Goal: Find specific page/section: Find specific page/section

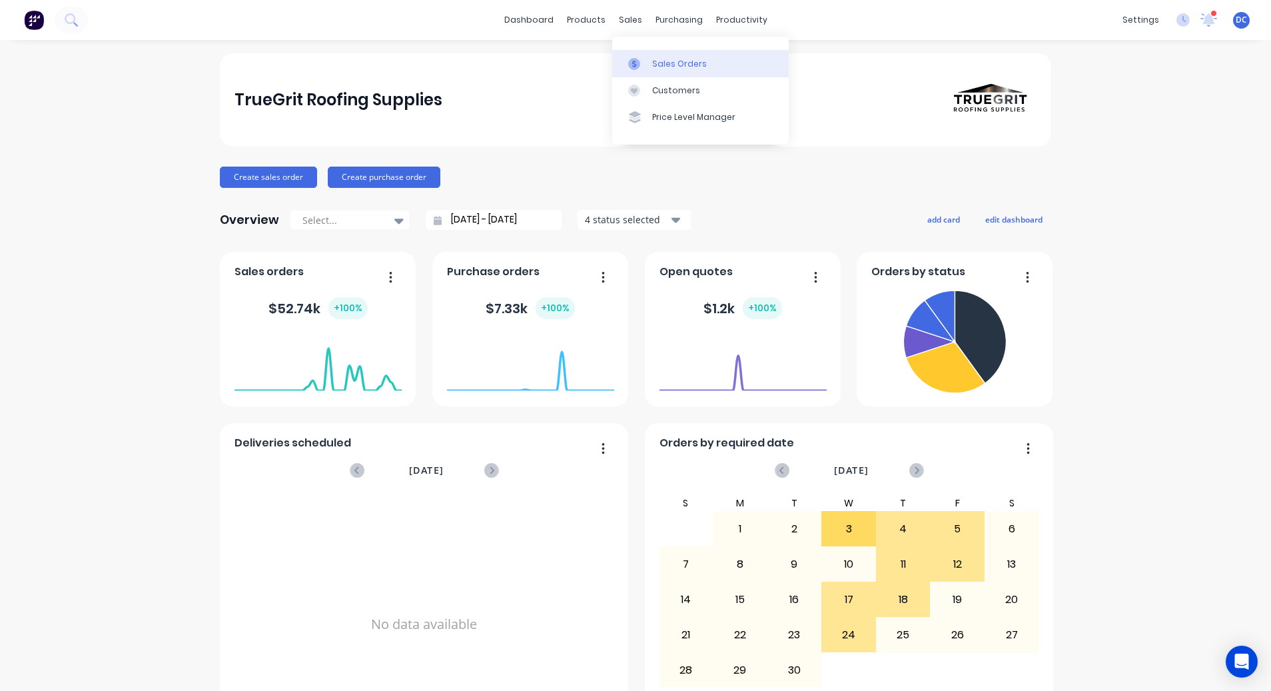
click at [649, 69] on link "Sales Orders" at bounding box center [700, 63] width 176 height 27
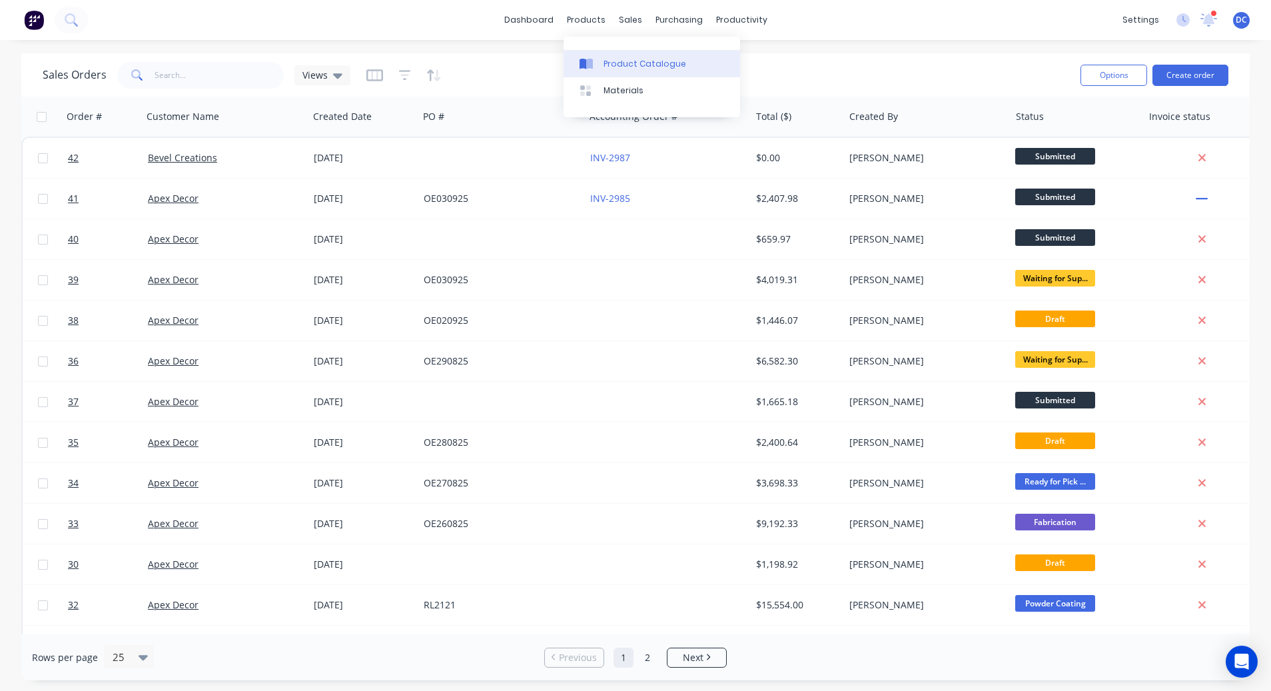
click at [603, 58] on div "Product Catalogue" at bounding box center [644, 64] width 83 height 12
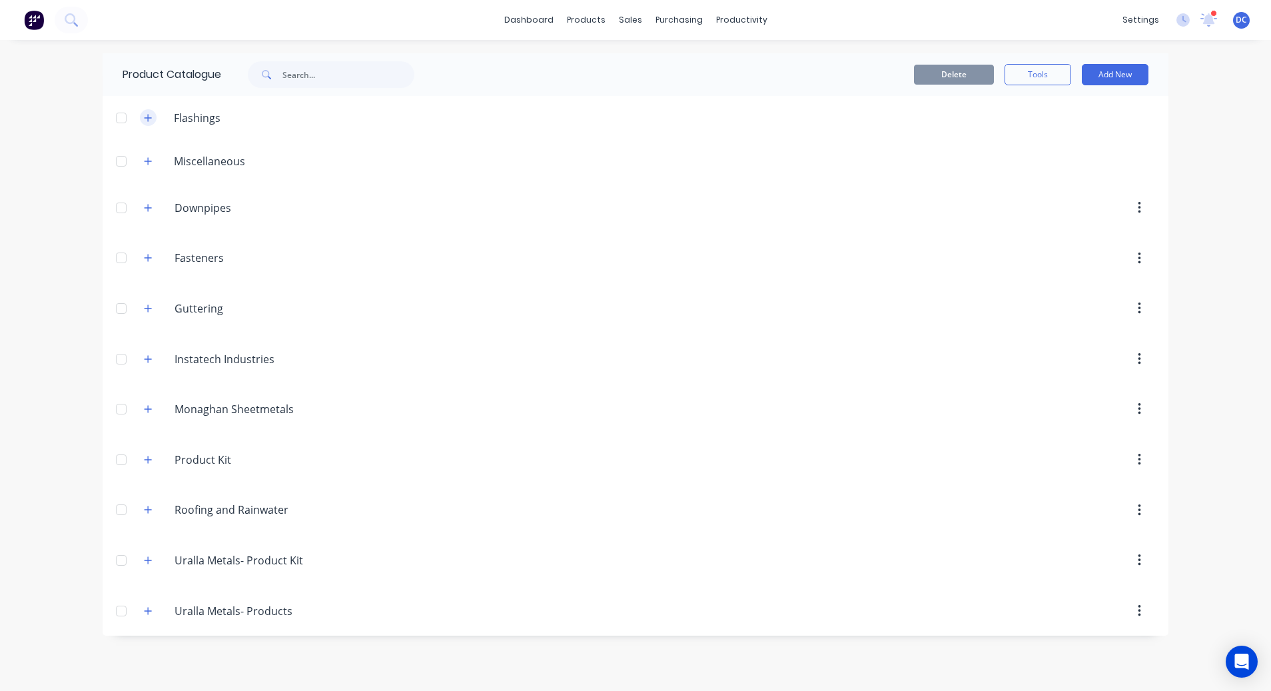
click at [145, 115] on icon "button" at bounding box center [148, 117] width 8 height 9
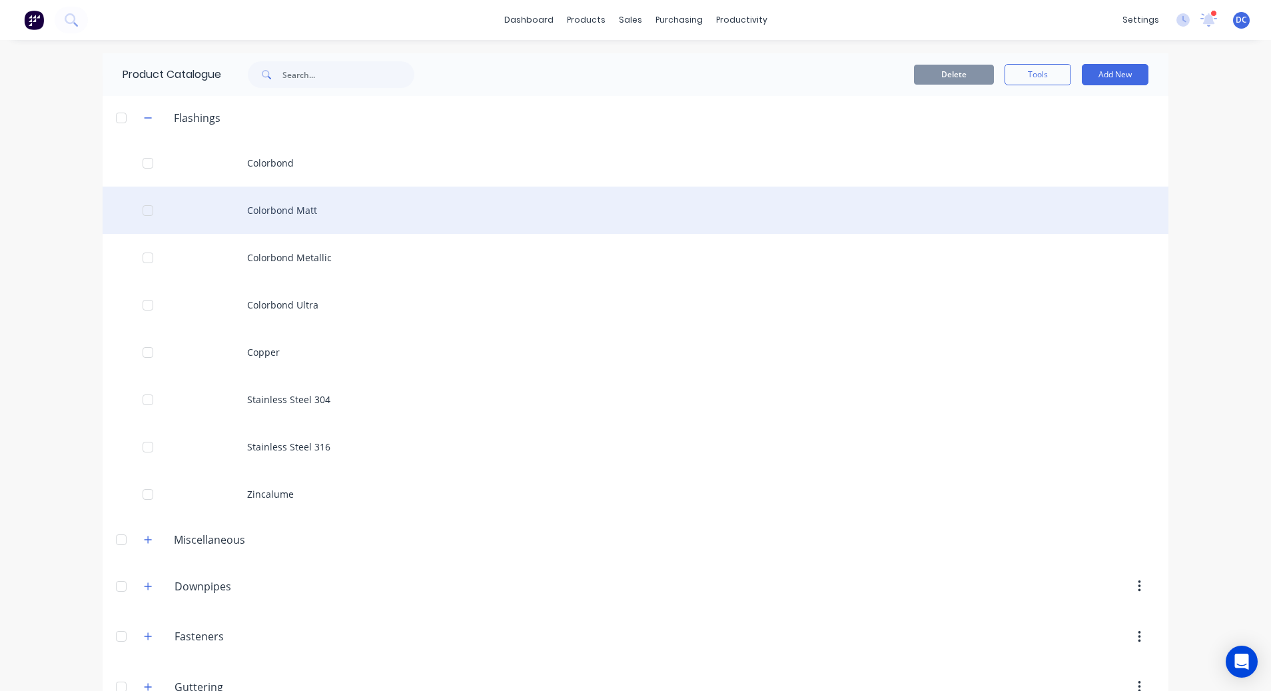
click at [385, 226] on div "Colorbond Matt" at bounding box center [636, 209] width 1066 height 47
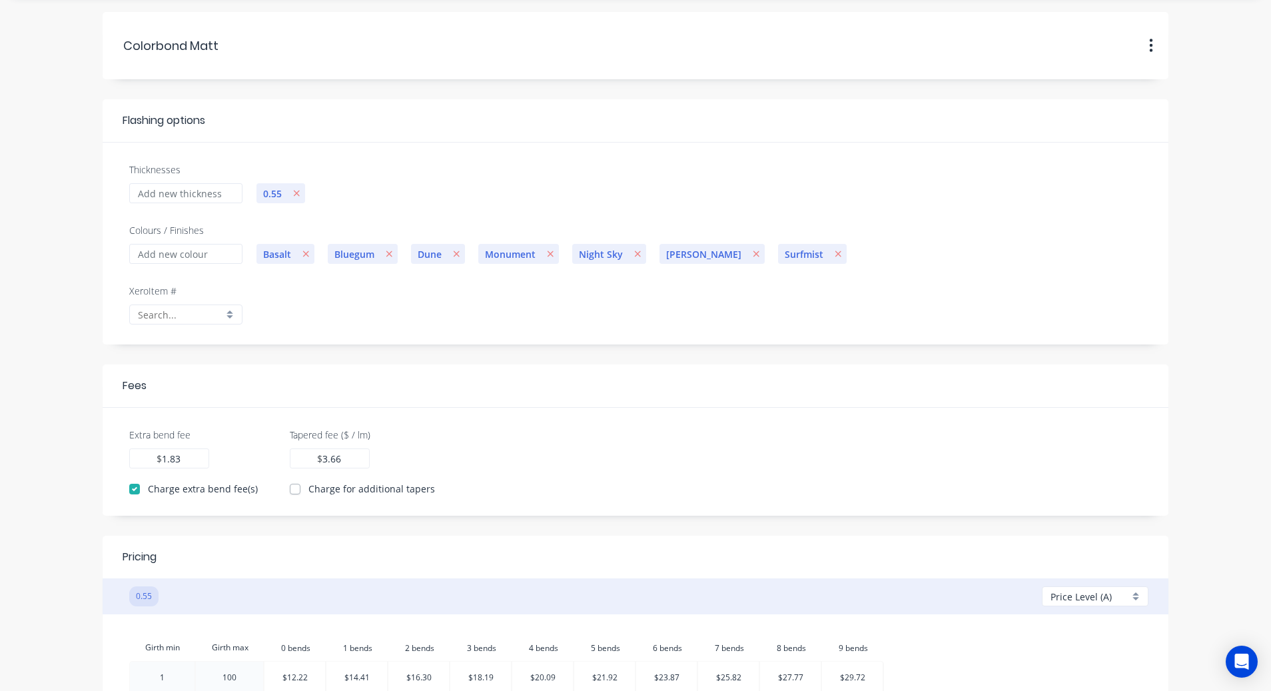
scroll to position [38, 0]
